Goal: Complete application form

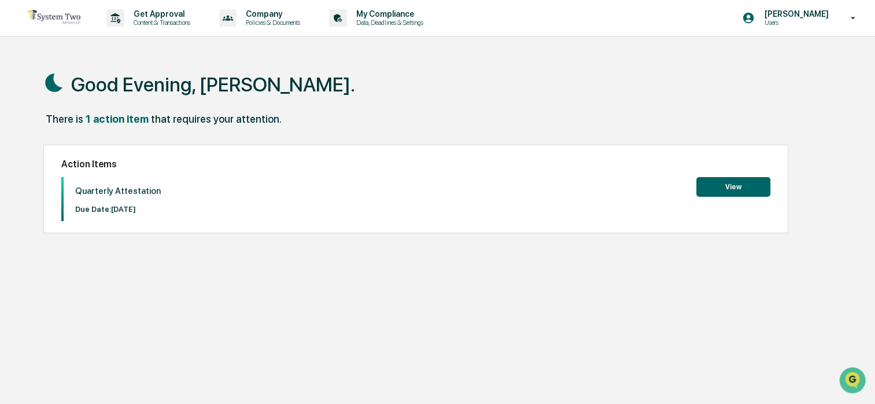
click at [738, 188] on button "View" at bounding box center [733, 187] width 74 height 20
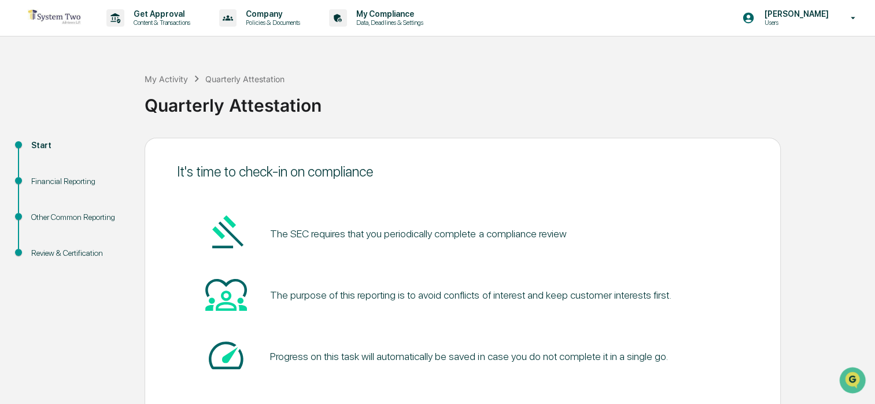
scroll to position [62, 0]
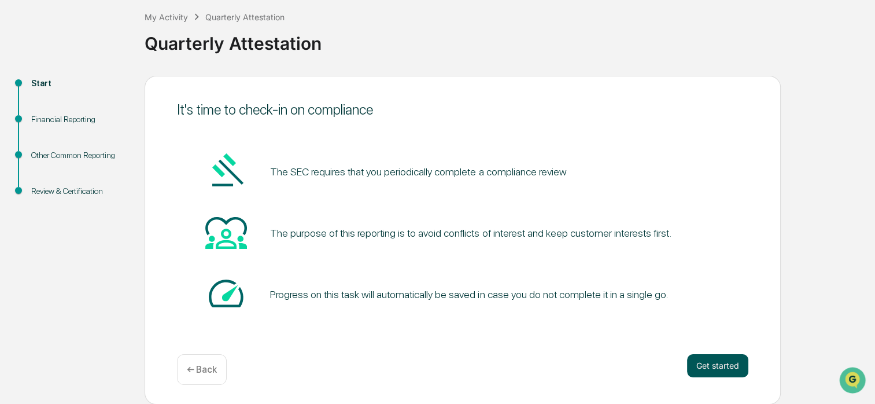
click at [719, 367] on button "Get started" at bounding box center [717, 365] width 61 height 23
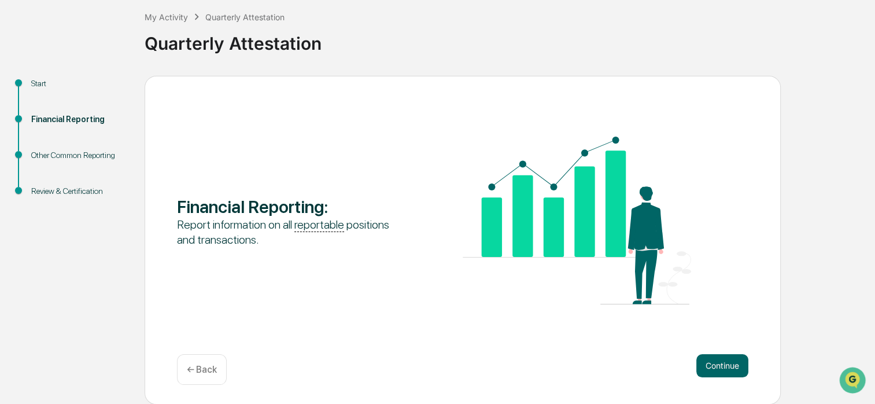
click at [719, 367] on button "Continue" at bounding box center [722, 365] width 52 height 23
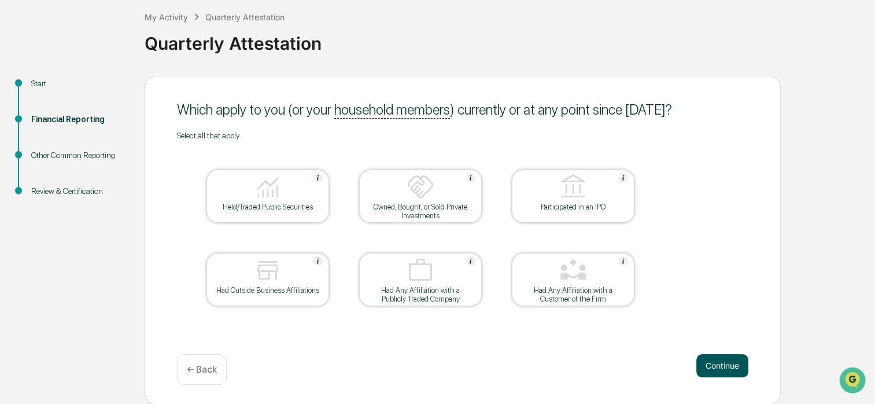
click at [713, 368] on button "Continue" at bounding box center [722, 365] width 52 height 23
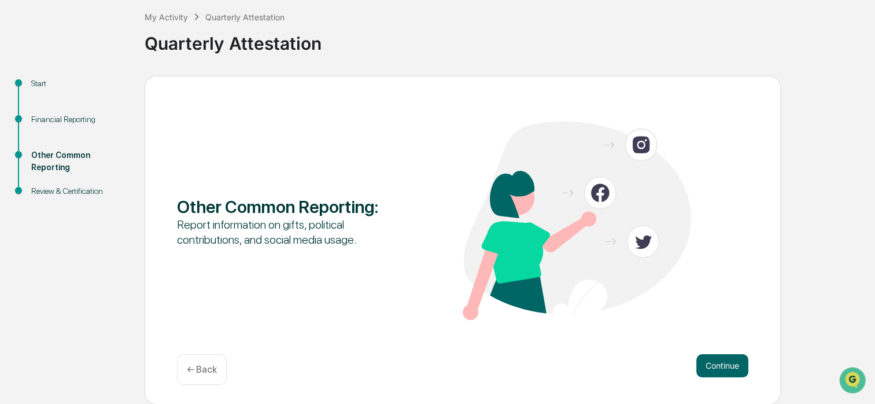
click at [215, 367] on p "← Back" at bounding box center [202, 369] width 30 height 11
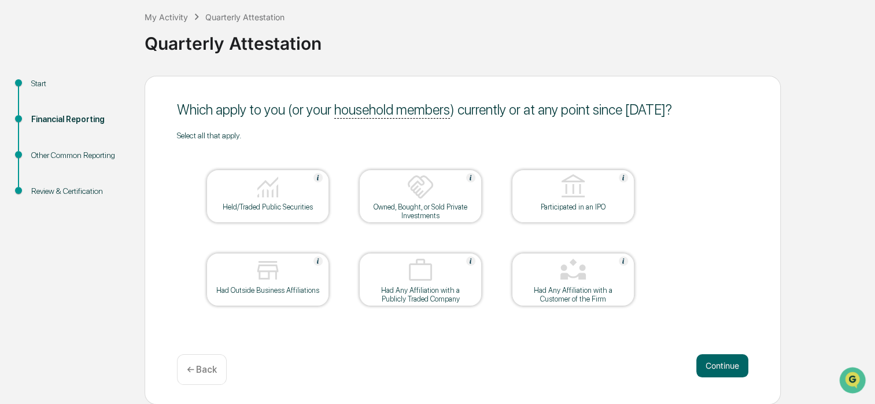
click at [262, 194] on img at bounding box center [268, 187] width 28 height 28
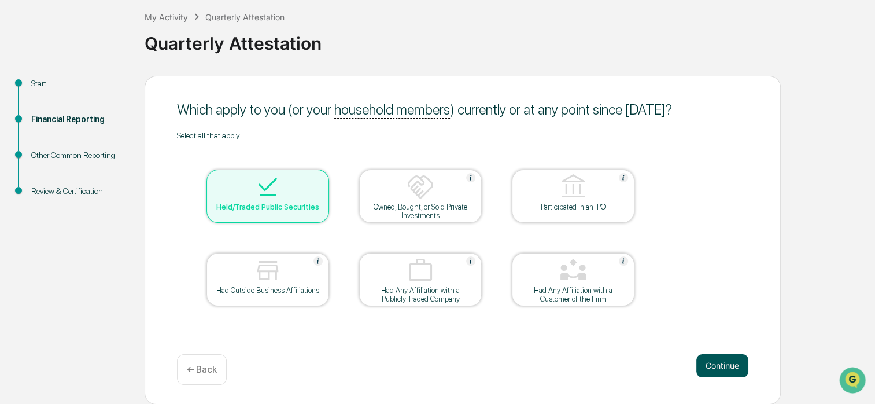
click at [725, 367] on button "Continue" at bounding box center [722, 365] width 52 height 23
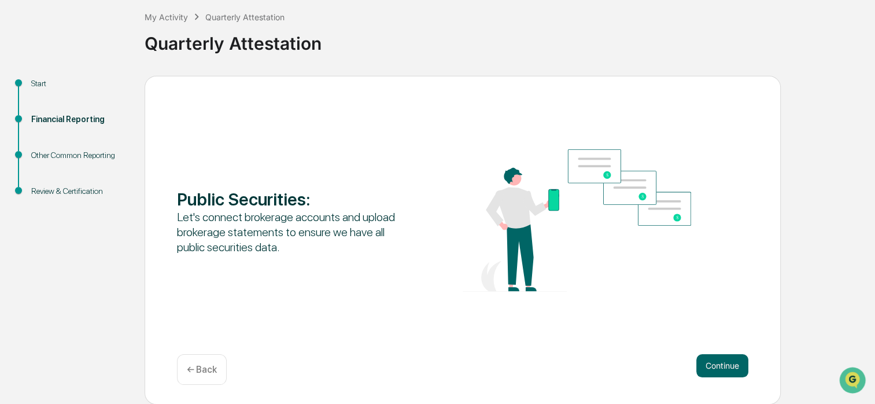
click at [725, 367] on button "Continue" at bounding box center [722, 365] width 52 height 23
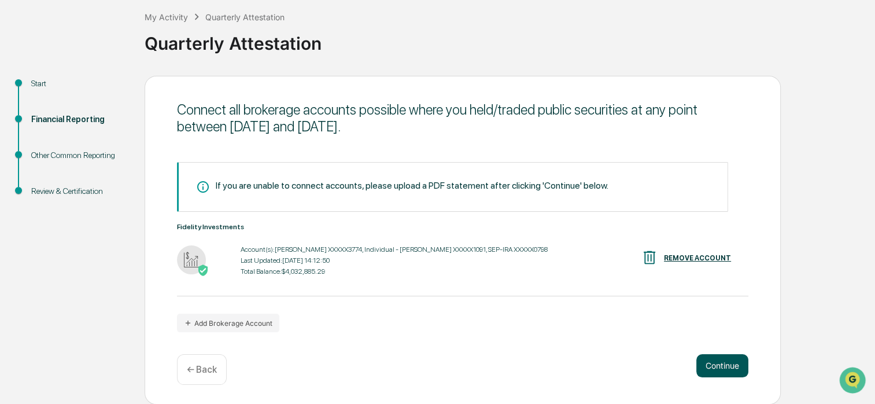
click at [724, 367] on button "Continue" at bounding box center [722, 365] width 52 height 23
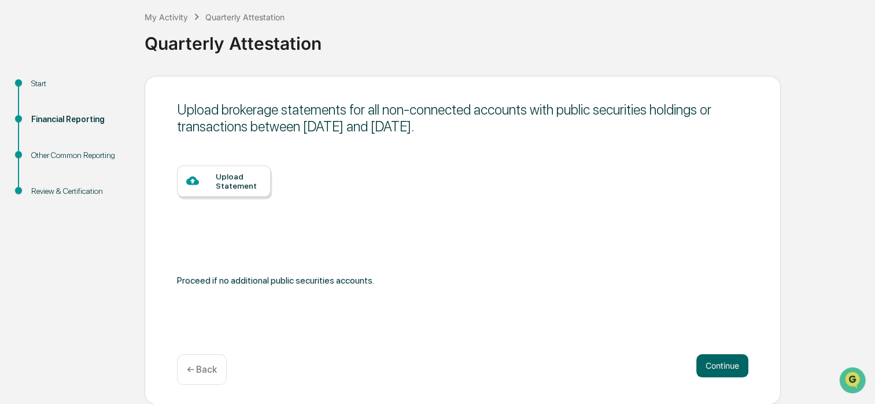
click at [245, 184] on div "Upload Statement" at bounding box center [239, 181] width 46 height 19
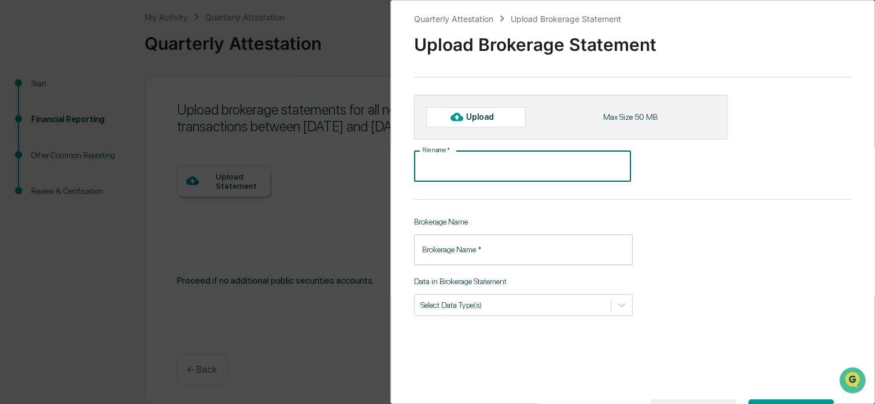
click at [496, 160] on input "File name   *" at bounding box center [522, 166] width 217 height 31
click at [486, 114] on div "Upload" at bounding box center [485, 116] width 38 height 9
type input "**********"
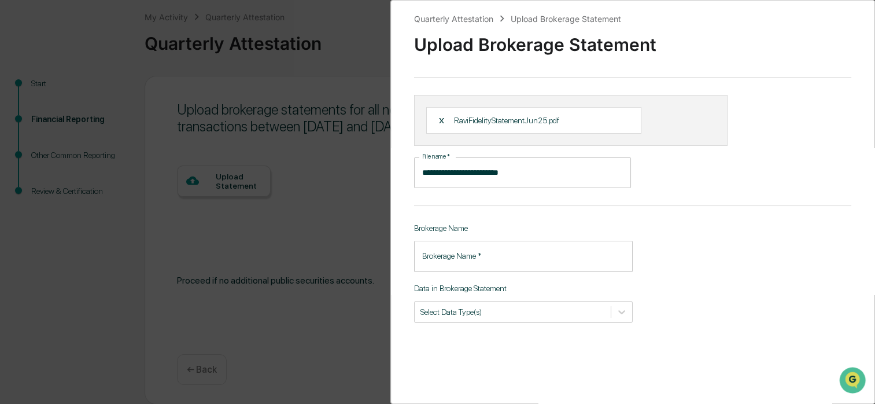
click at [670, 120] on div "X RaviFidelityStatementJun25.pdf" at bounding box center [570, 120] width 313 height 51
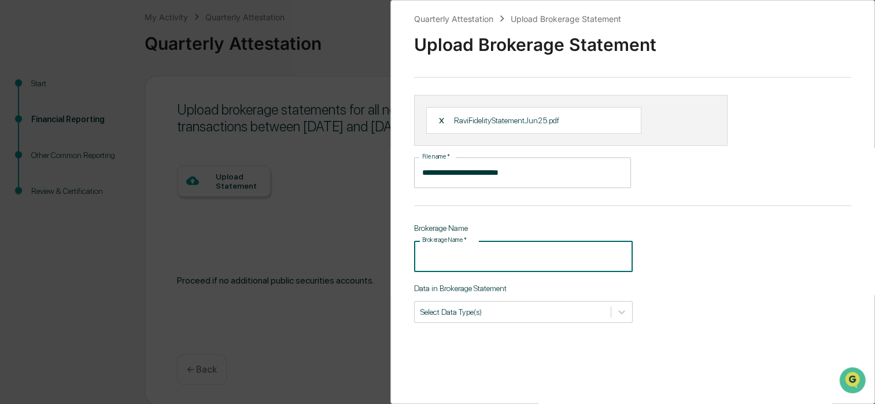
click at [479, 256] on input "Brokerage Name   *" at bounding box center [523, 256] width 219 height 31
type input "********"
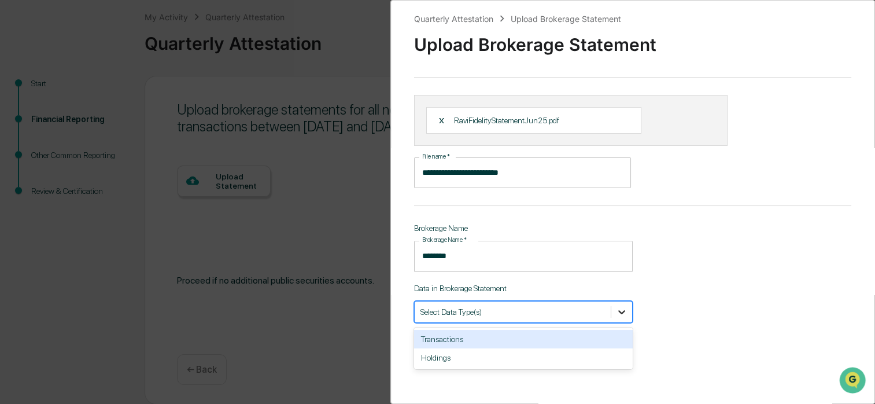
click at [622, 314] on icon at bounding box center [622, 312] width 12 height 12
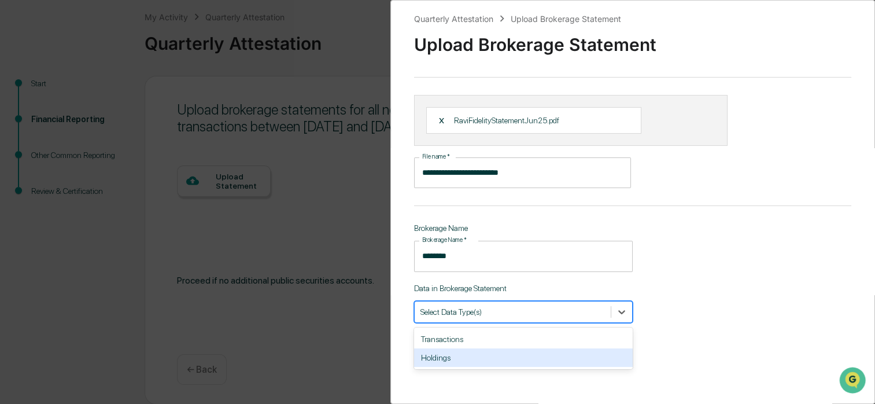
click at [556, 362] on div "Holdings" at bounding box center [523, 357] width 219 height 19
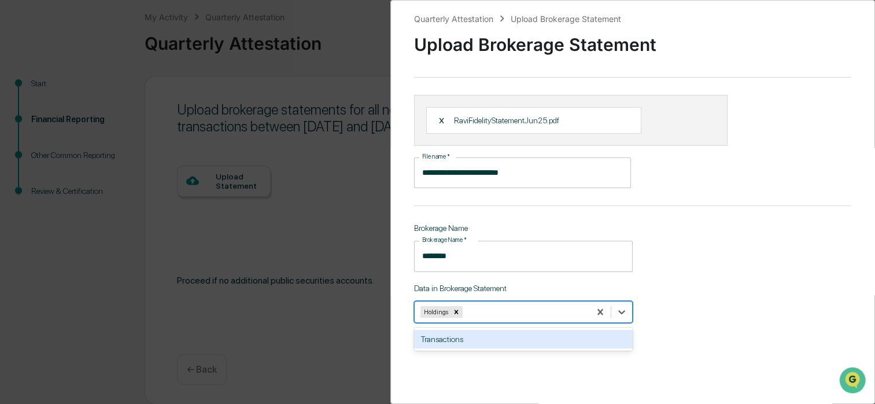
click at [582, 346] on div "Transactions" at bounding box center [523, 339] width 219 height 19
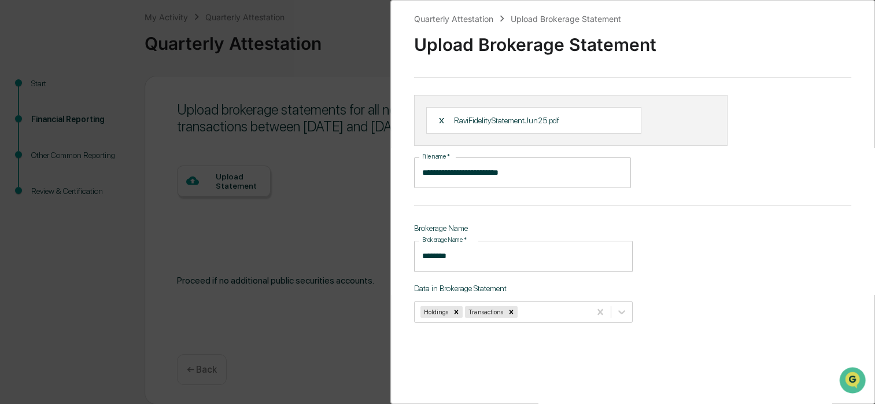
click at [785, 316] on div "**********" at bounding box center [632, 202] width 485 height 404
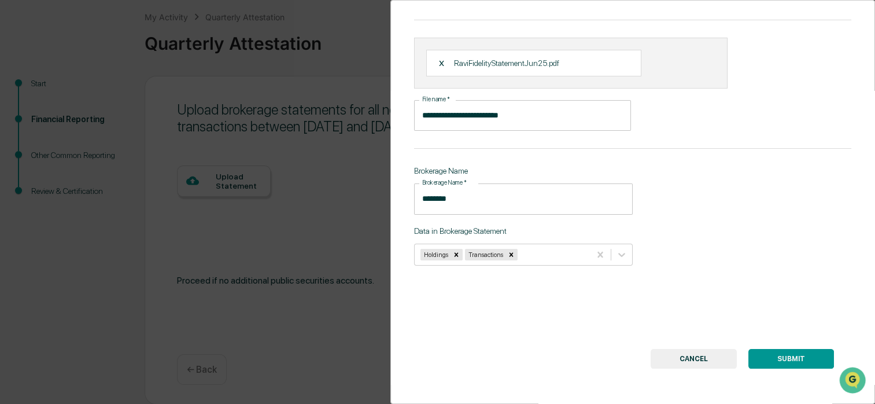
click at [790, 351] on button "SUBMIT" at bounding box center [791, 359] width 86 height 20
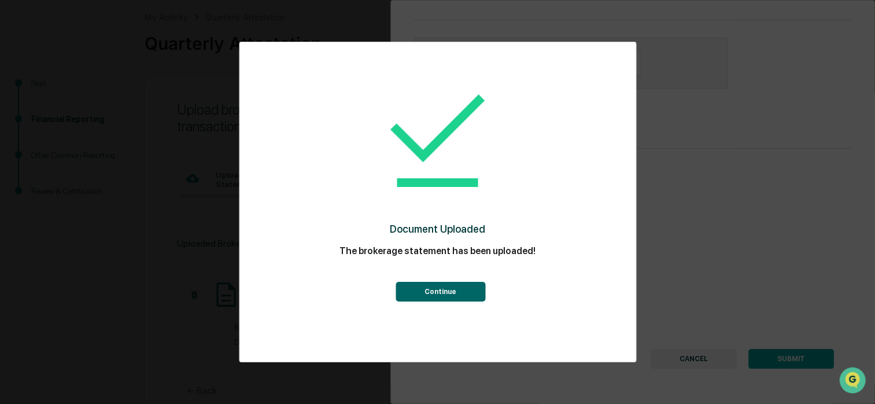
click at [456, 293] on button "Continue" at bounding box center [441, 292] width 90 height 20
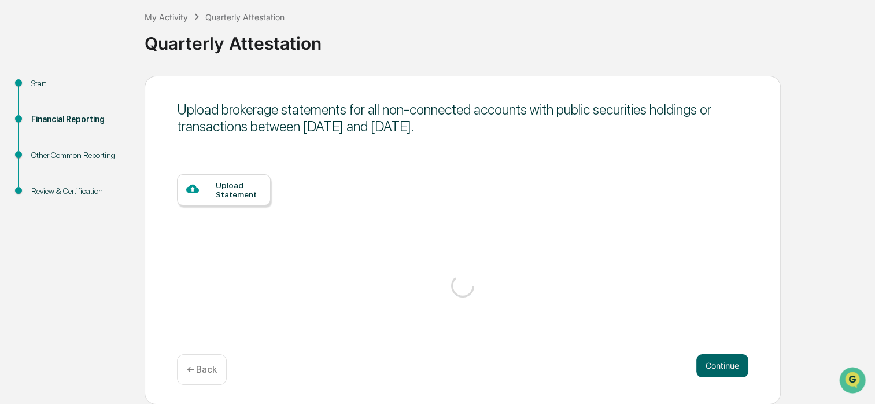
scroll to position [58, 0]
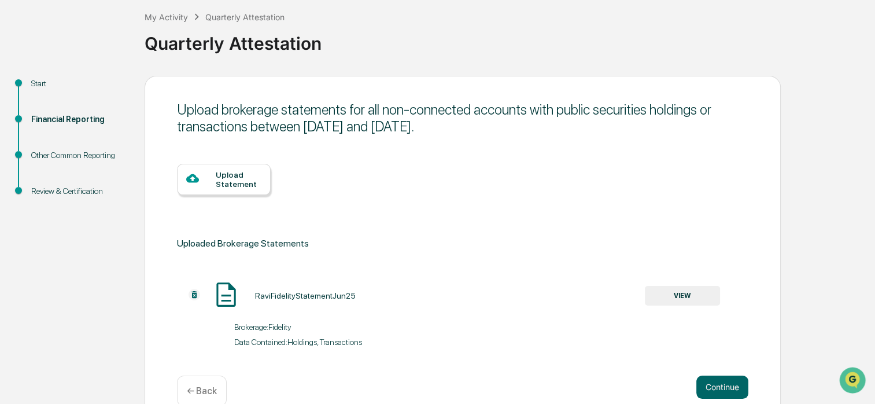
click at [230, 184] on div "Upload Statement" at bounding box center [239, 179] width 46 height 19
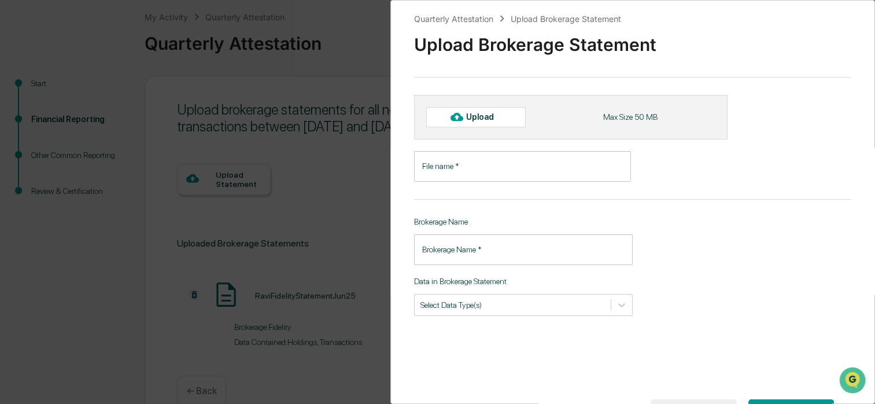
click at [476, 117] on div "Upload" at bounding box center [485, 116] width 38 height 9
type input "**********"
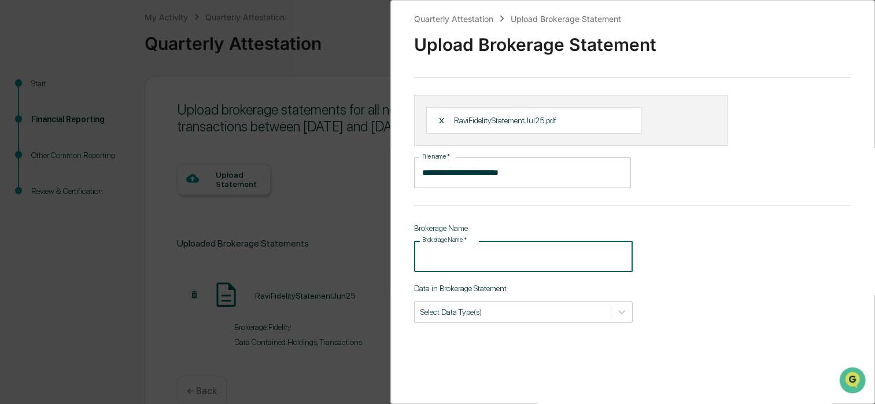
click at [474, 261] on input "Brokerage Name   *" at bounding box center [523, 256] width 219 height 31
type input "********"
click at [497, 312] on div at bounding box center [512, 311] width 184 height 11
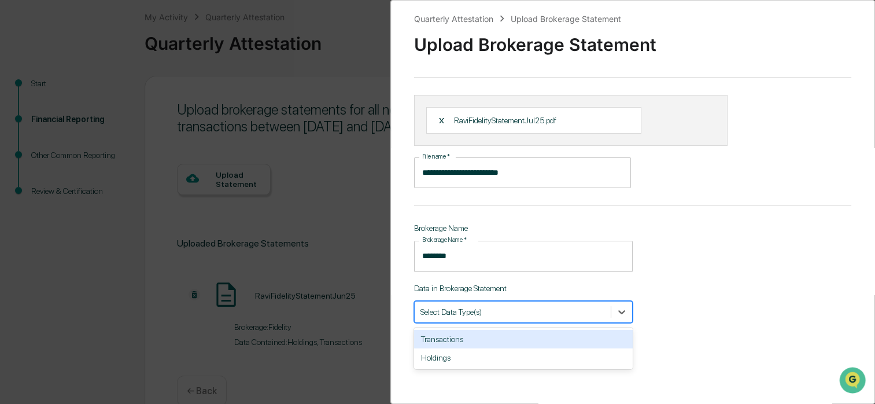
click at [476, 338] on div "Transactions" at bounding box center [523, 339] width 219 height 19
click at [479, 341] on div "Holdings" at bounding box center [523, 339] width 219 height 19
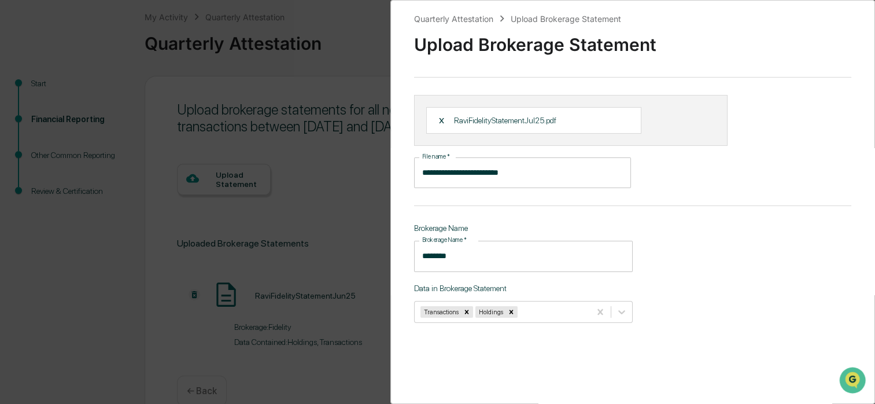
click at [766, 340] on div "**********" at bounding box center [632, 202] width 485 height 404
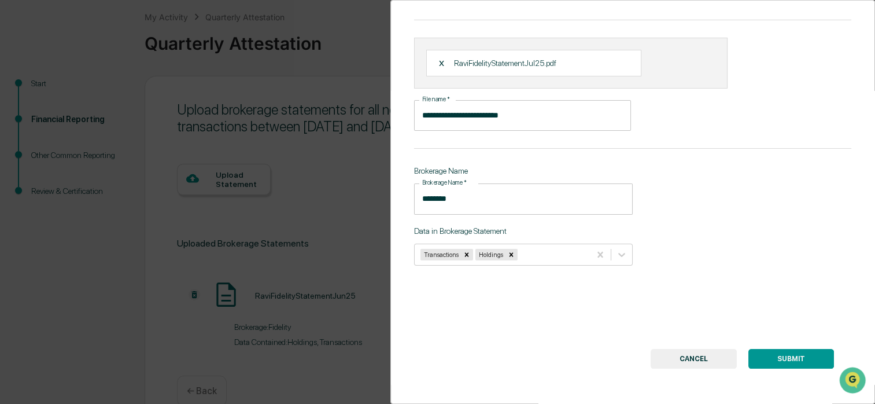
click at [787, 352] on button "SUBMIT" at bounding box center [791, 359] width 86 height 20
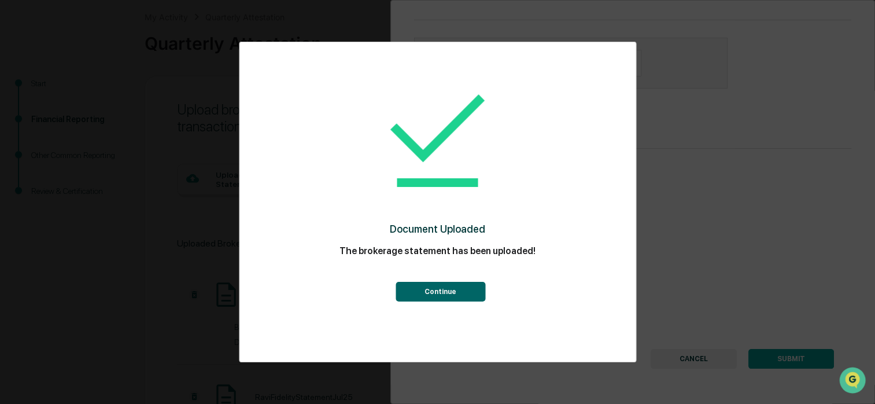
click at [451, 289] on button "Continue" at bounding box center [441, 292] width 90 height 20
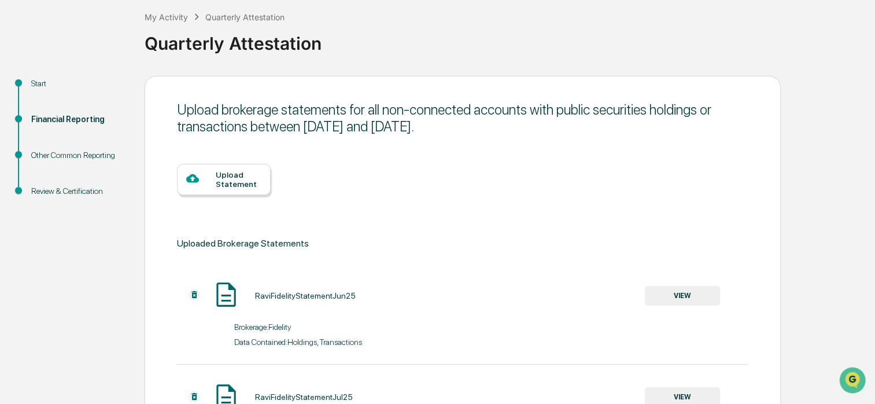
click at [222, 188] on div "Upload Statement" at bounding box center [239, 179] width 46 height 19
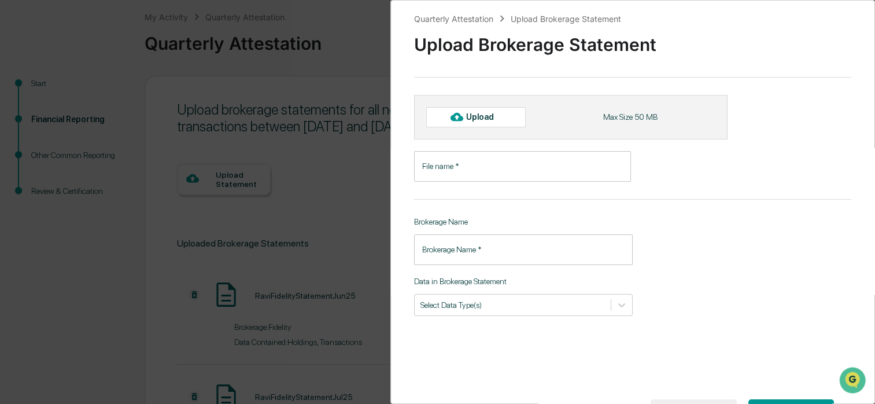
click at [478, 117] on div "Upload" at bounding box center [485, 116] width 38 height 9
type input "**********"
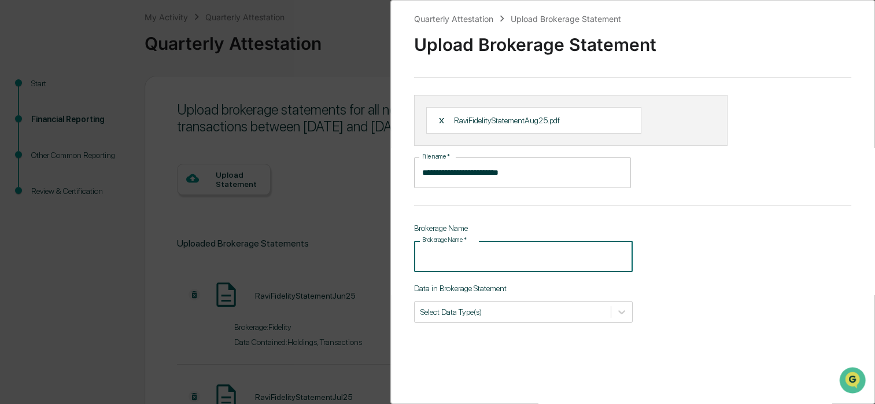
click at [505, 252] on input "Brokerage Name   *" at bounding box center [523, 256] width 219 height 31
type input "********"
click at [551, 311] on div at bounding box center [512, 311] width 184 height 11
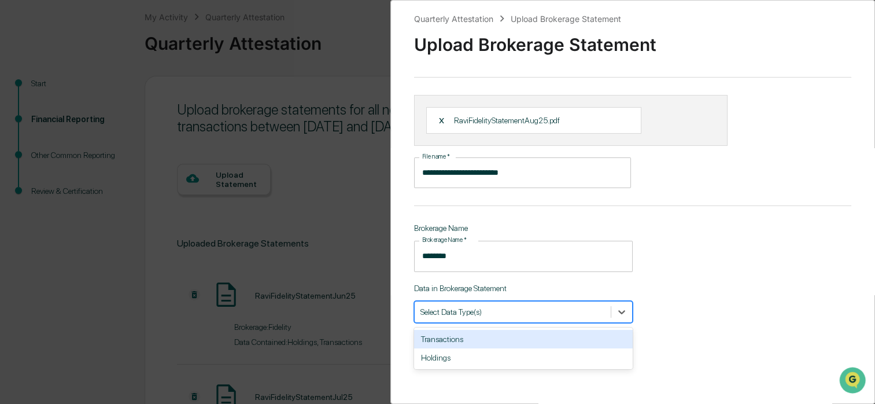
click at [501, 344] on div "Transactions" at bounding box center [523, 339] width 219 height 19
click at [489, 344] on div "Holdings" at bounding box center [523, 339] width 219 height 19
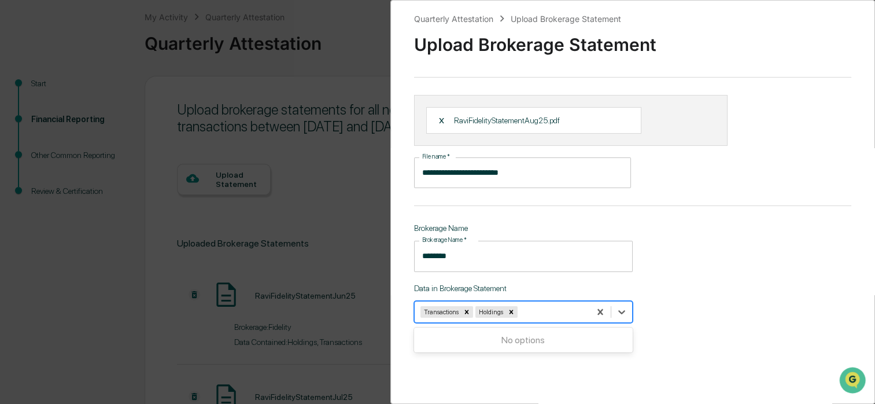
scroll to position [65, 0]
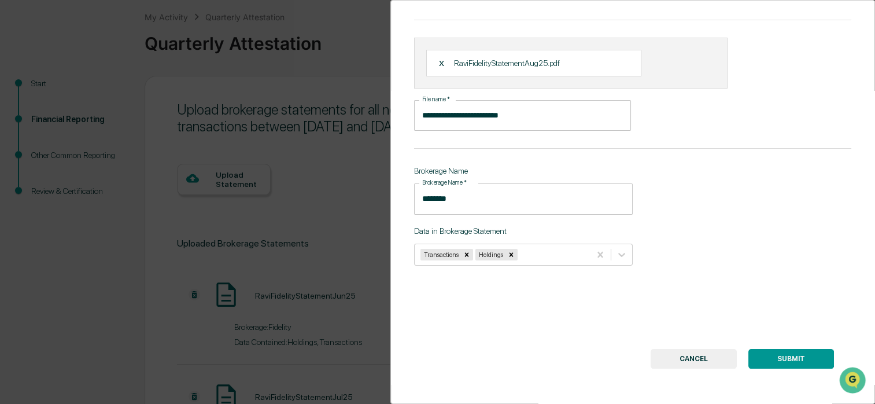
click at [807, 352] on button "SUBMIT" at bounding box center [791, 359] width 86 height 20
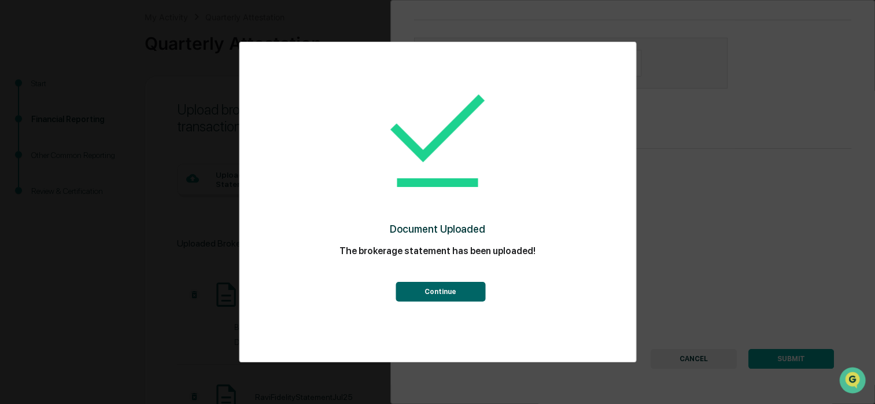
click at [445, 290] on button "Continue" at bounding box center [441, 292] width 90 height 20
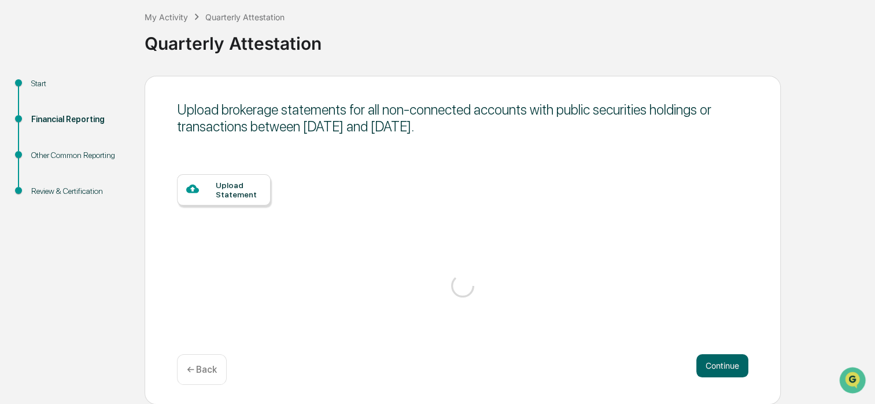
scroll to position [58, 0]
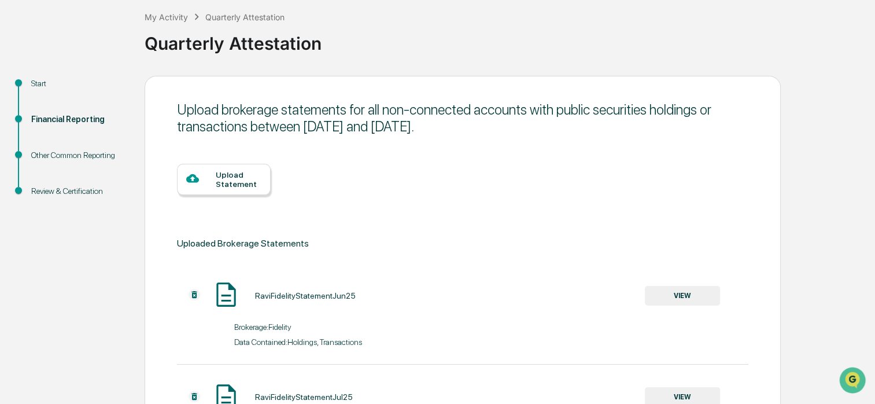
click at [445, 290] on div "RaviFidelityStatementJun25 VIEW" at bounding box center [448, 295] width 543 height 31
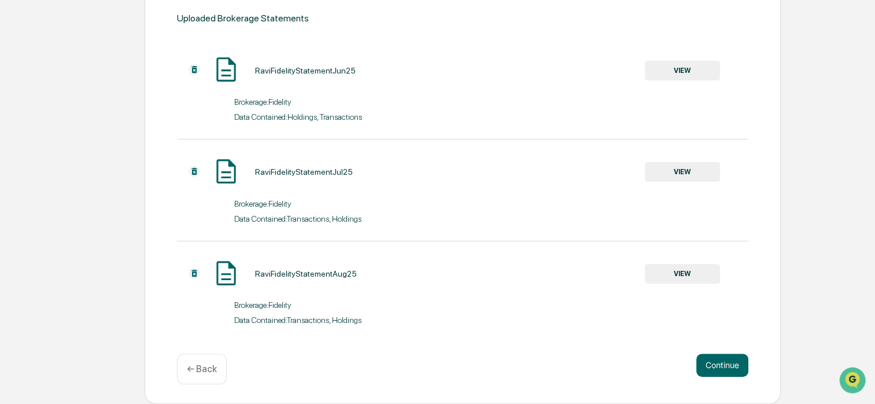
scroll to position [290, 0]
click at [719, 363] on button "Continue" at bounding box center [722, 364] width 52 height 23
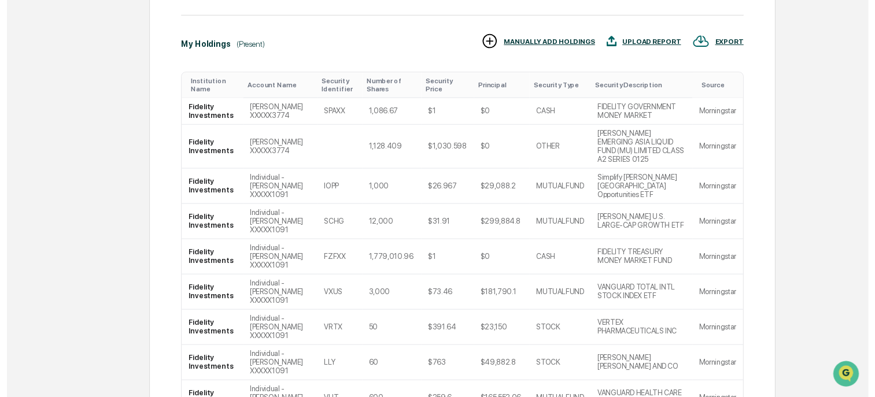
scroll to position [370, 0]
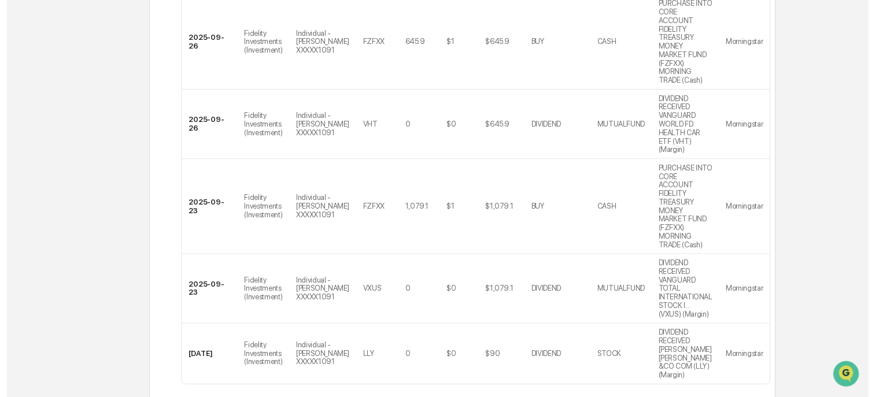
scroll to position [738, 0]
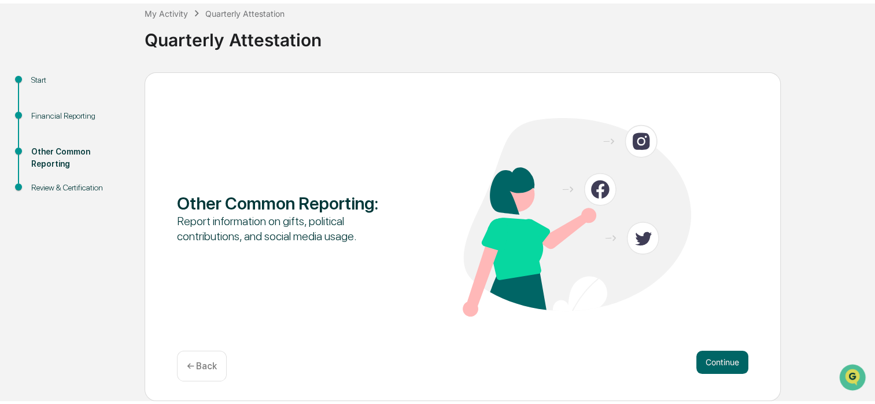
scroll to position [62, 0]
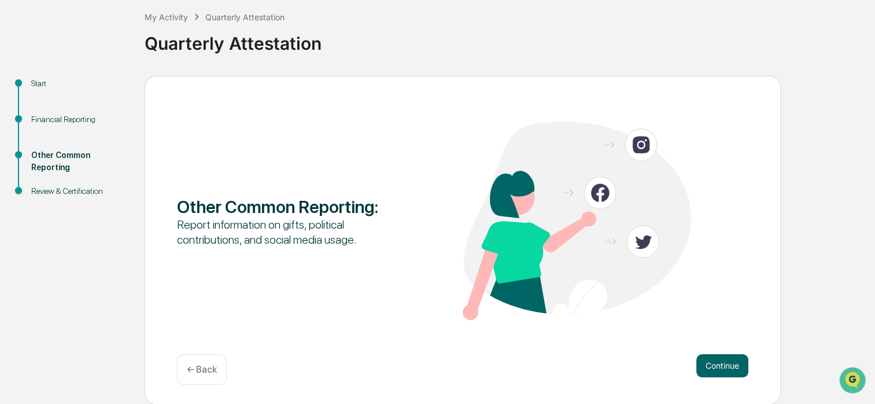
click at [718, 369] on button "Continue" at bounding box center [722, 365] width 52 height 23
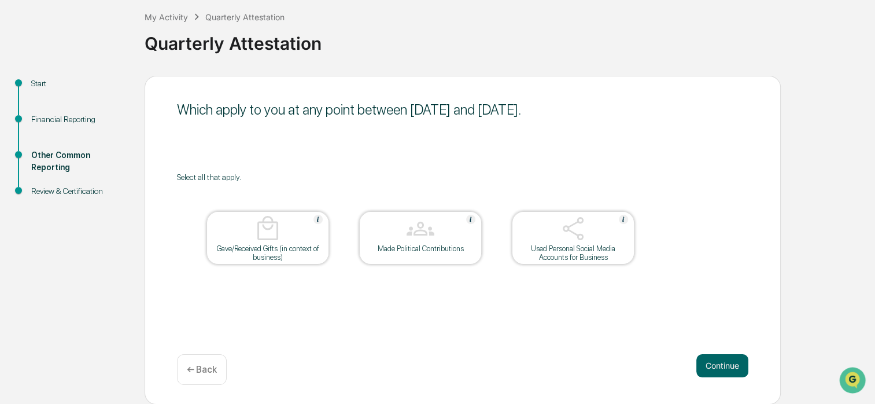
click at [718, 369] on button "Continue" at bounding box center [722, 365] width 52 height 23
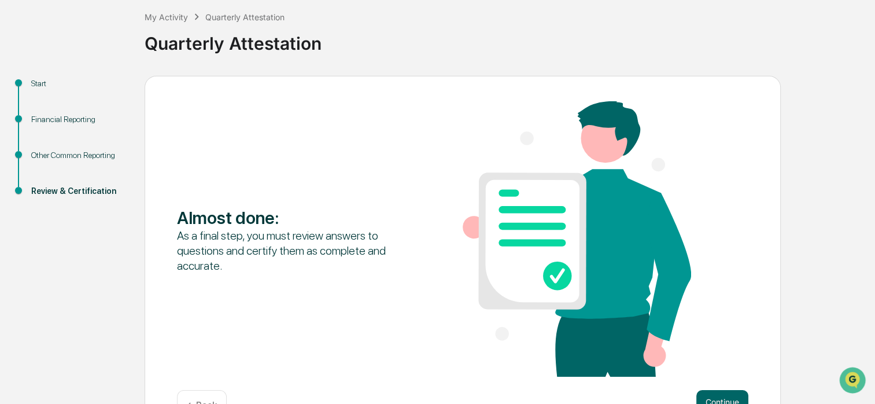
scroll to position [98, 0]
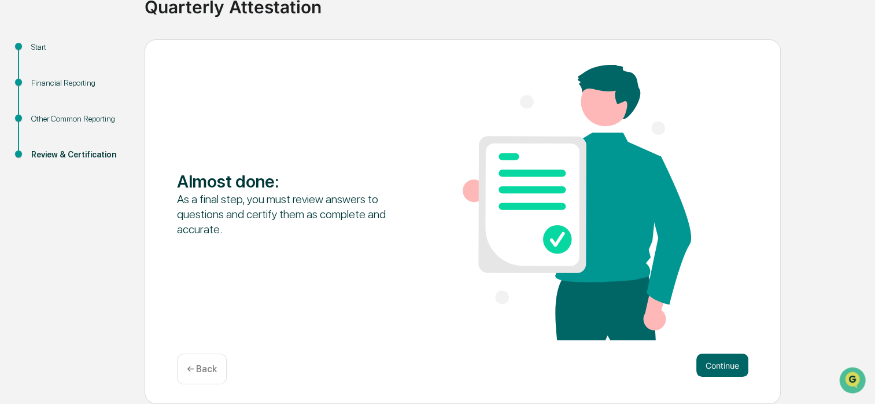
click at [718, 369] on button "Continue" at bounding box center [722, 364] width 52 height 23
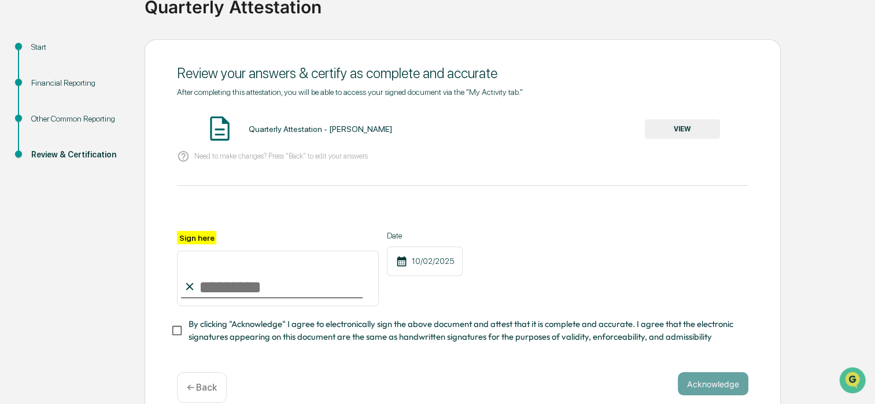
click at [238, 293] on input "Sign here" at bounding box center [278, 278] width 202 height 56
click at [242, 287] on input "**********" at bounding box center [278, 278] width 202 height 56
type input "**********"
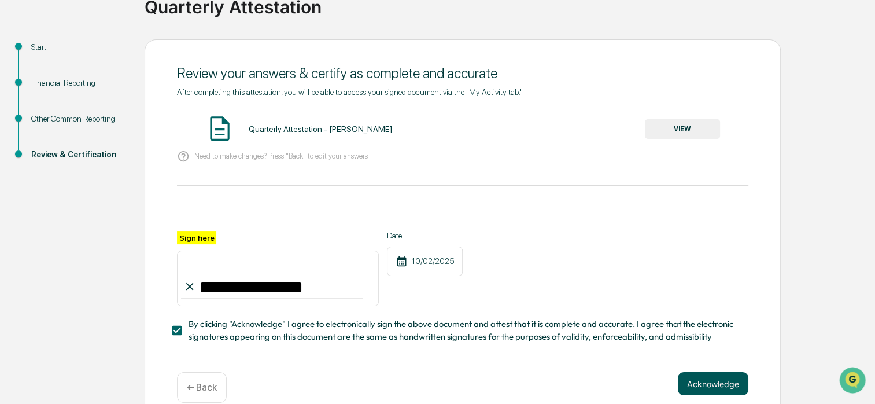
click at [701, 385] on button "Acknowledge" at bounding box center [713, 383] width 71 height 23
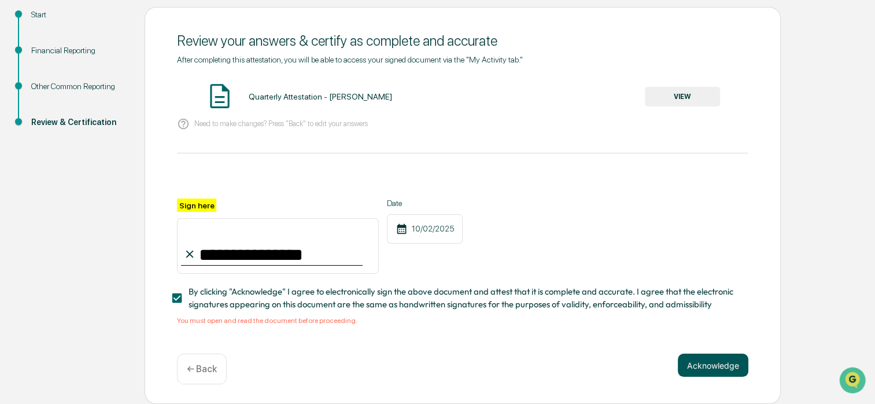
scroll to position [135, 0]
click at [682, 90] on button "VIEW" at bounding box center [682, 97] width 75 height 20
